Goal: Task Accomplishment & Management: Manage account settings

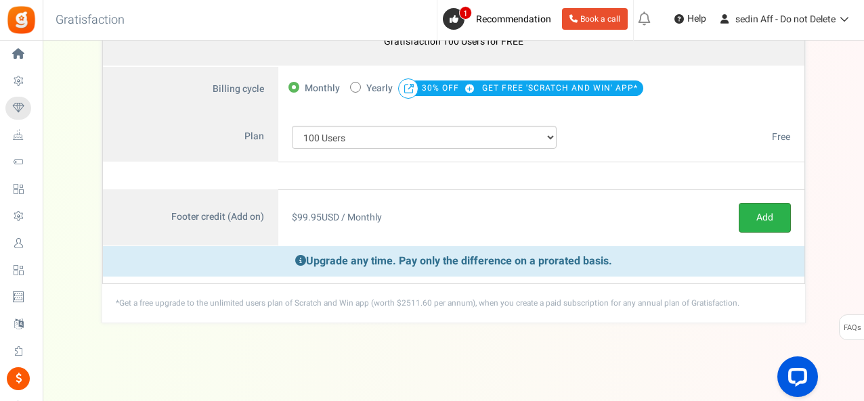
click at [757, 217] on link "Add" at bounding box center [764, 218] width 52 height 30
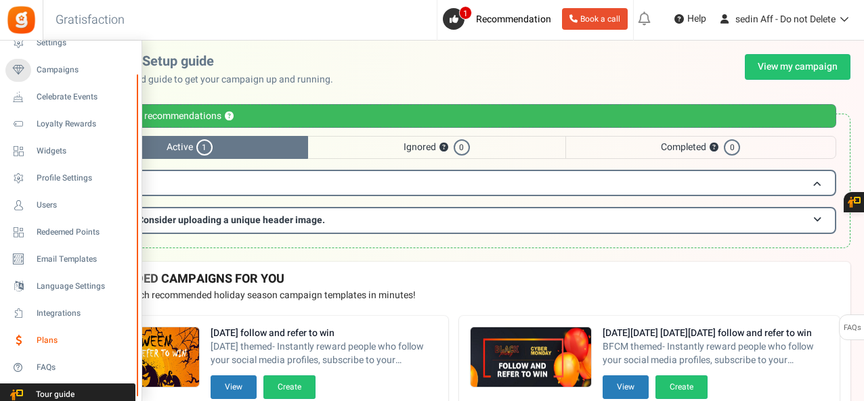
click at [43, 346] on body "Install now Back to Home Back to program setup Home Settings Campaigns Purchase…" at bounding box center [432, 376] width 864 height 753
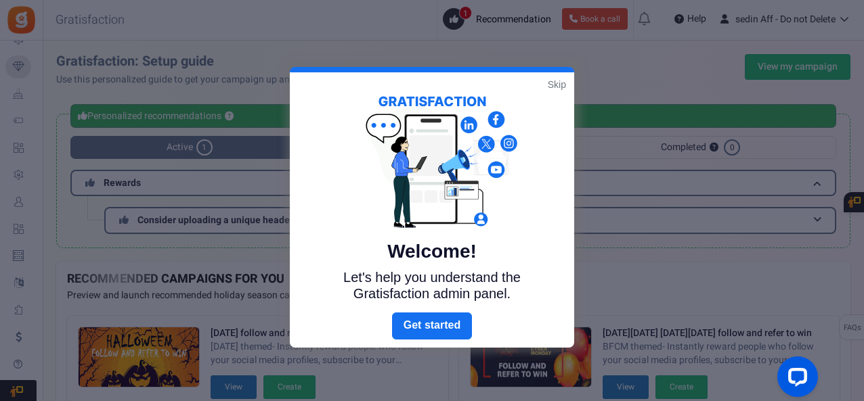
click at [558, 85] on link "Skip" at bounding box center [557, 85] width 18 height 14
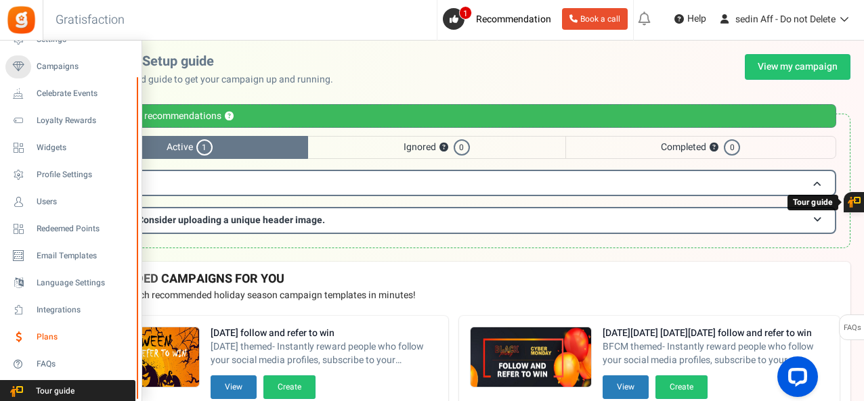
click at [45, 336] on span "Plans" at bounding box center [84, 338] width 95 height 12
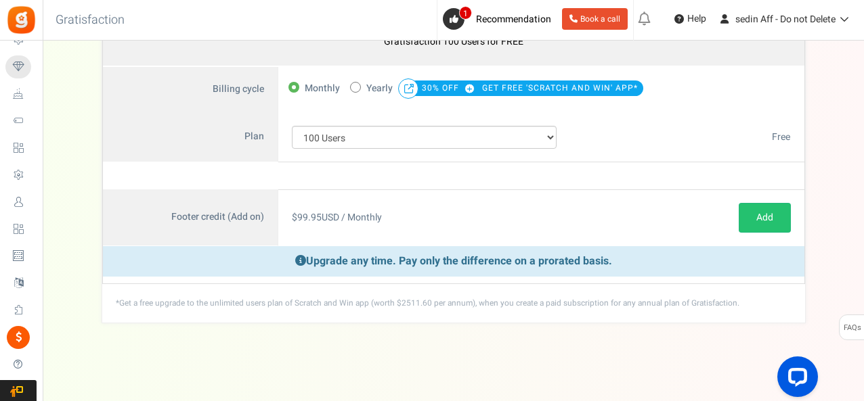
scroll to position [127, 0]
